Goal: Task Accomplishment & Management: Manage account settings

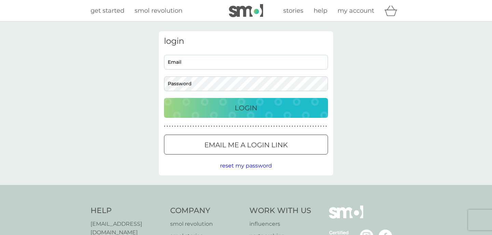
type input "j.brewster@blueyonder.co.uk"
click at [295, 104] on div "Login" at bounding box center [246, 107] width 150 height 11
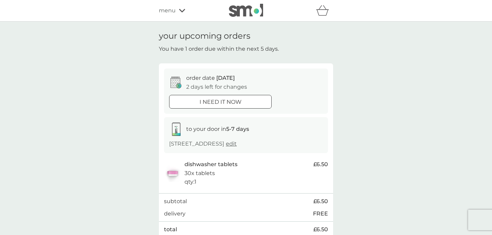
click at [180, 8] on div "menu" at bounding box center [188, 10] width 58 height 9
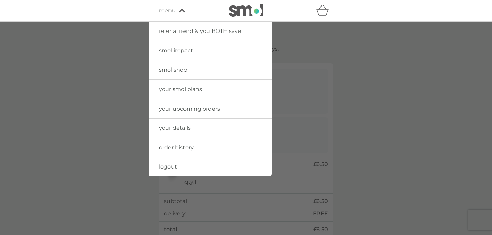
click at [183, 87] on span "your smol plans" at bounding box center [180, 89] width 43 height 6
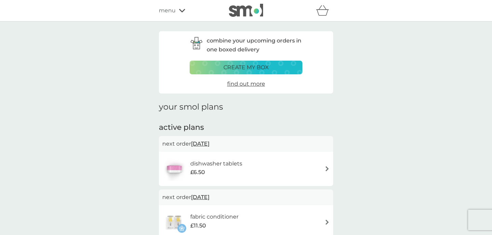
click at [183, 87] on div "combine your upcoming orders in one boxed delivery create my box find out more" at bounding box center [246, 62] width 174 height 62
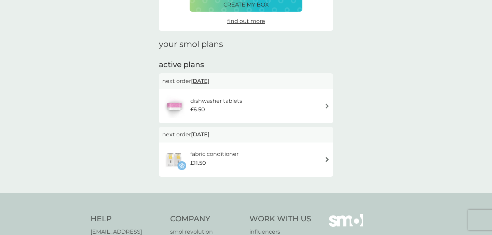
scroll to position [61, 0]
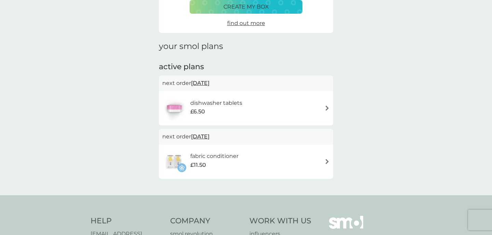
click at [321, 106] on div "dishwasher tablets £6.50" at bounding box center [246, 108] width 168 height 24
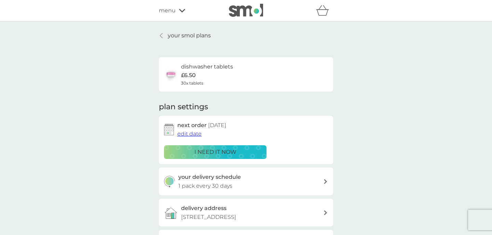
click at [192, 134] on span "edit date" at bounding box center [190, 133] width 24 height 6
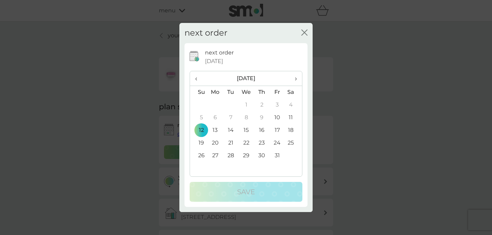
click at [297, 77] on th "›" at bounding box center [293, 78] width 17 height 15
click at [247, 130] on td "12" at bounding box center [247, 130] width 16 height 13
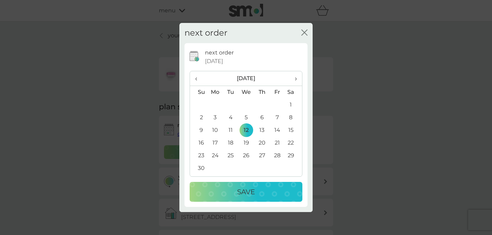
click at [246, 192] on p "Save" at bounding box center [246, 191] width 18 height 11
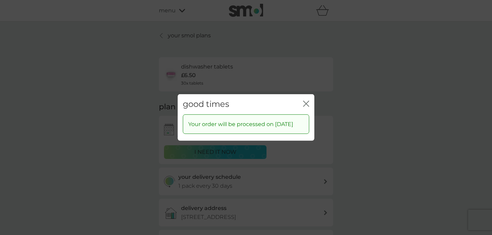
click at [306, 101] on icon "close" at bounding box center [306, 104] width 6 height 6
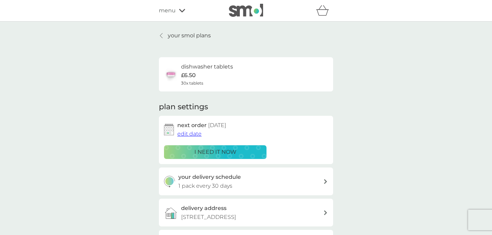
click at [164, 36] on link "your smol plans" at bounding box center [185, 35] width 52 height 9
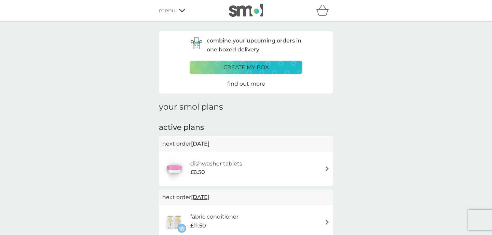
click at [246, 214] on div "fabric conditioner £11.50" at bounding box center [246, 222] width 168 height 24
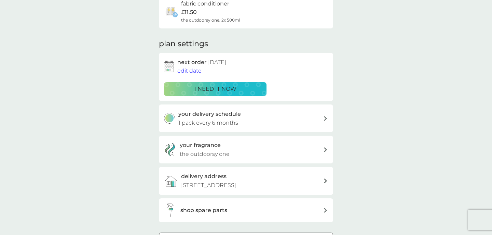
scroll to position [66, 0]
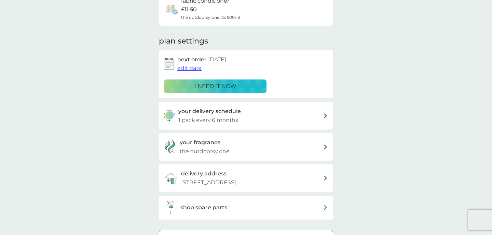
click at [186, 69] on span "edit date" at bounding box center [190, 68] width 24 height 6
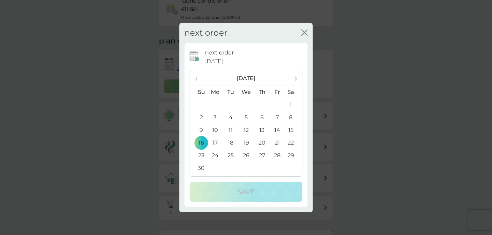
click at [198, 79] on span "‹" at bounding box center [198, 78] width 7 height 14
click at [295, 75] on span "›" at bounding box center [293, 78] width 7 height 14
click at [297, 76] on span "›" at bounding box center [293, 78] width 7 height 14
click at [231, 130] on td "16" at bounding box center [230, 130] width 15 height 13
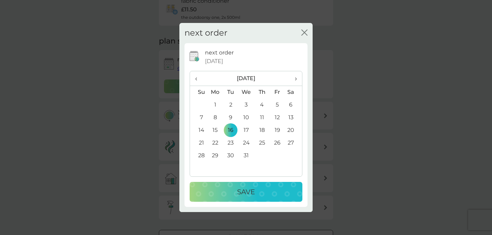
click at [234, 187] on div "Save" at bounding box center [246, 191] width 99 height 11
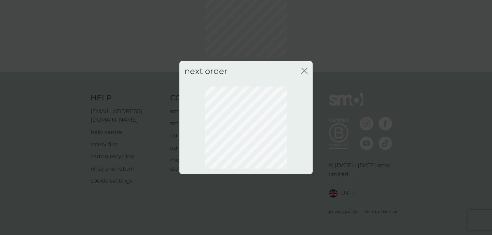
scroll to position [52, 0]
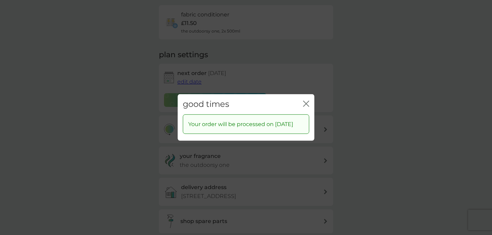
click at [306, 101] on icon "close" at bounding box center [306, 104] width 6 height 6
